Goal: Transaction & Acquisition: Purchase product/service

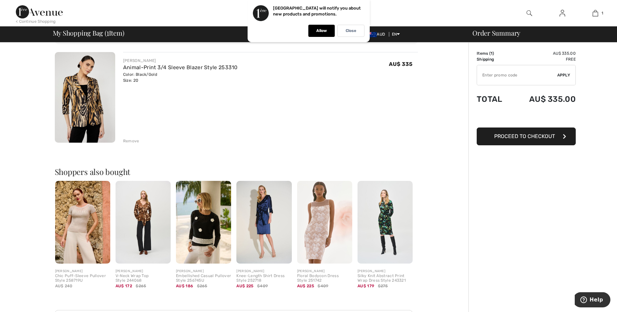
scroll to position [44, 0]
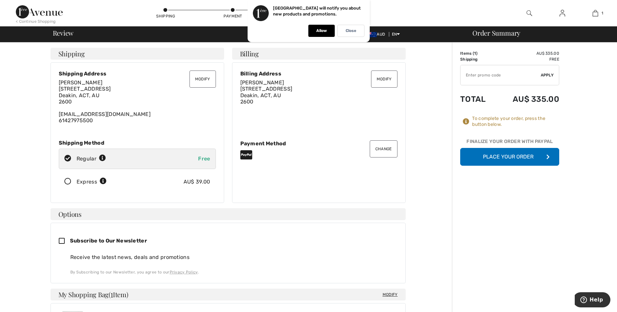
click at [499, 159] on button "Place Your Order" at bounding box center [509, 157] width 99 height 18
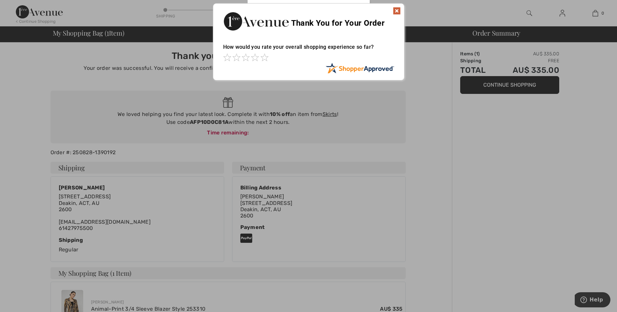
click at [396, 11] on img at bounding box center [397, 11] width 8 height 8
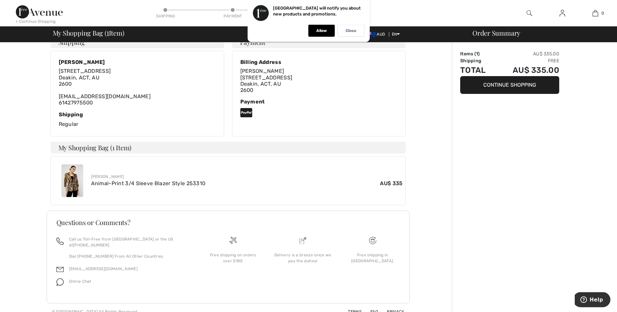
scroll to position [128, 0]
